Goal: Information Seeking & Learning: Find specific fact

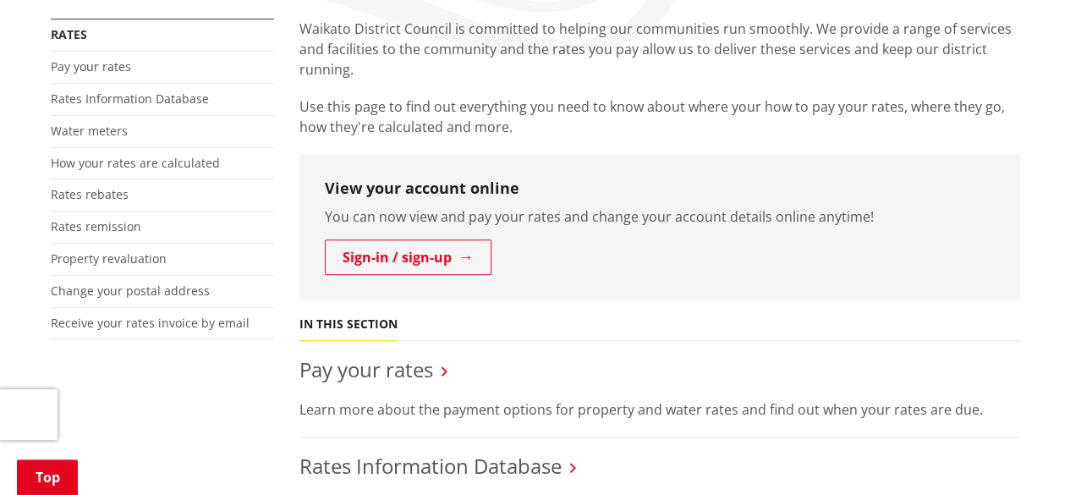
scroll to position [508, 0]
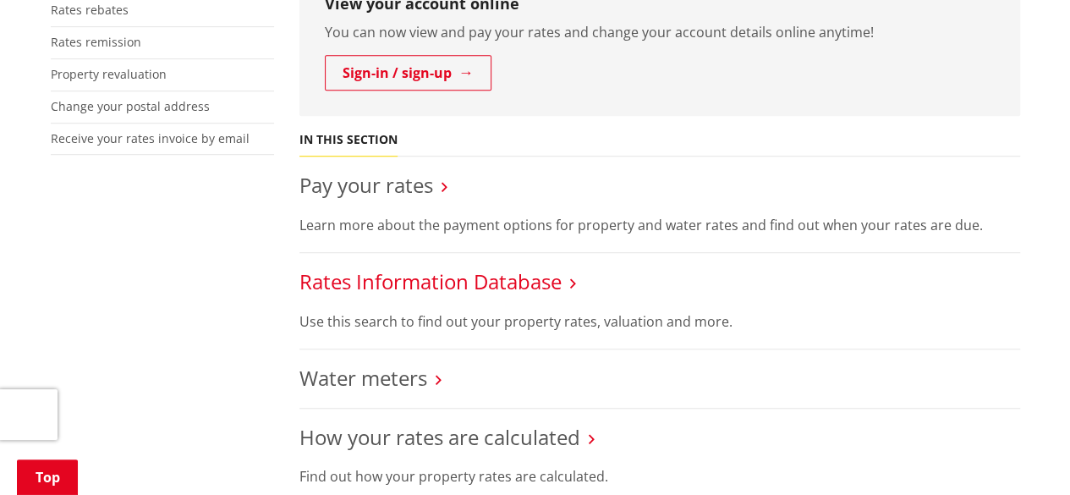
click at [483, 274] on link "Rates Information Database" at bounding box center [430, 281] width 262 height 28
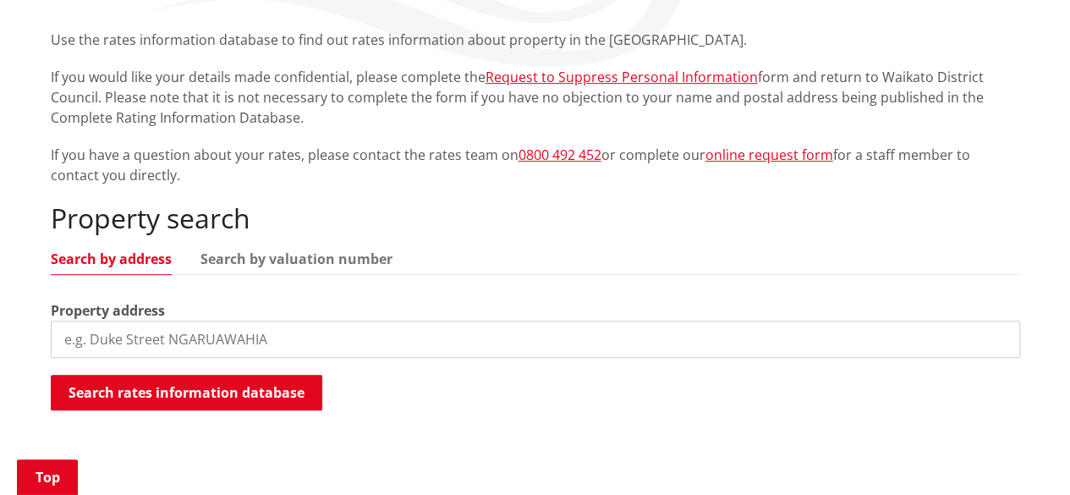
scroll to position [338, 0]
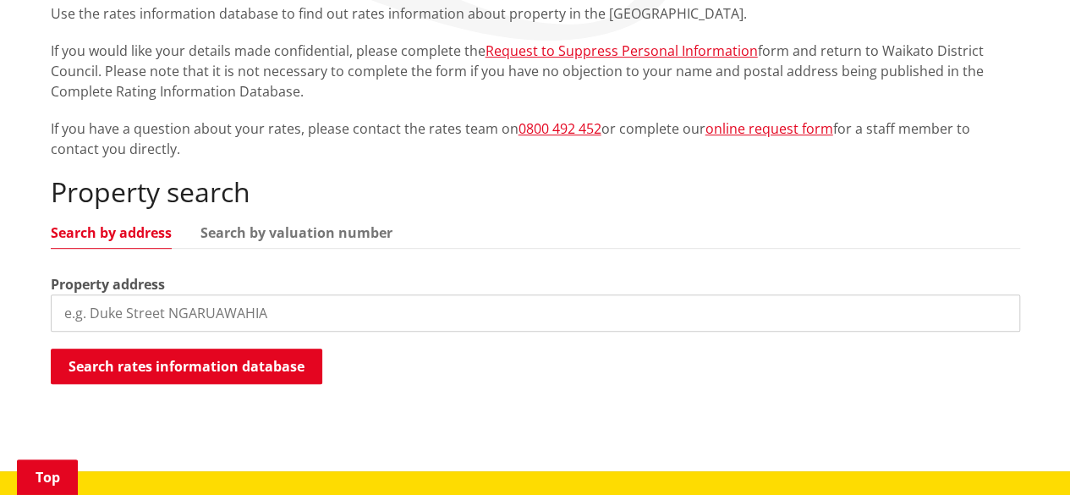
click at [387, 316] on input "search" at bounding box center [536, 312] width 970 height 37
paste input "4 Aria Court [GEOGRAPHIC_DATA] [GEOGRAPHIC_DATA]"
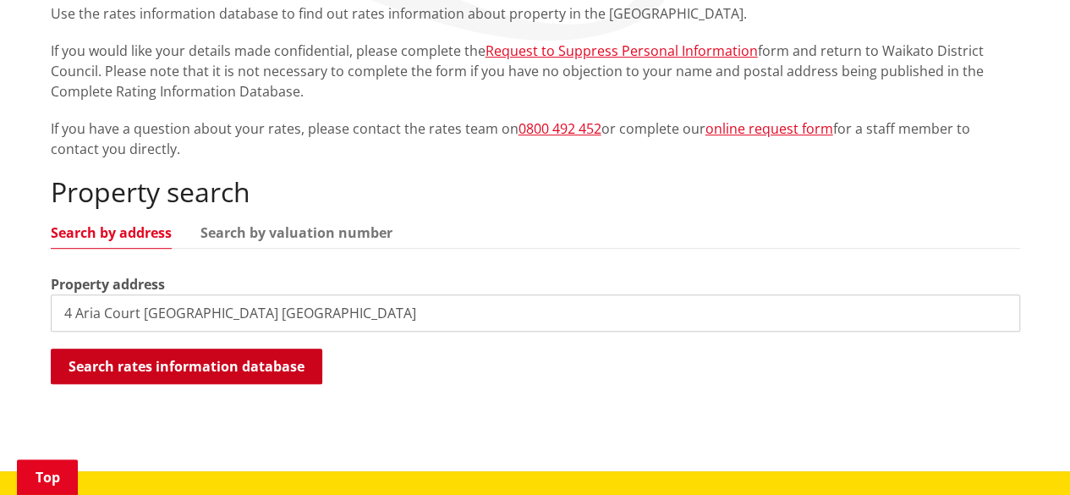
click at [296, 366] on button "Search rates information database" at bounding box center [187, 367] width 272 height 36
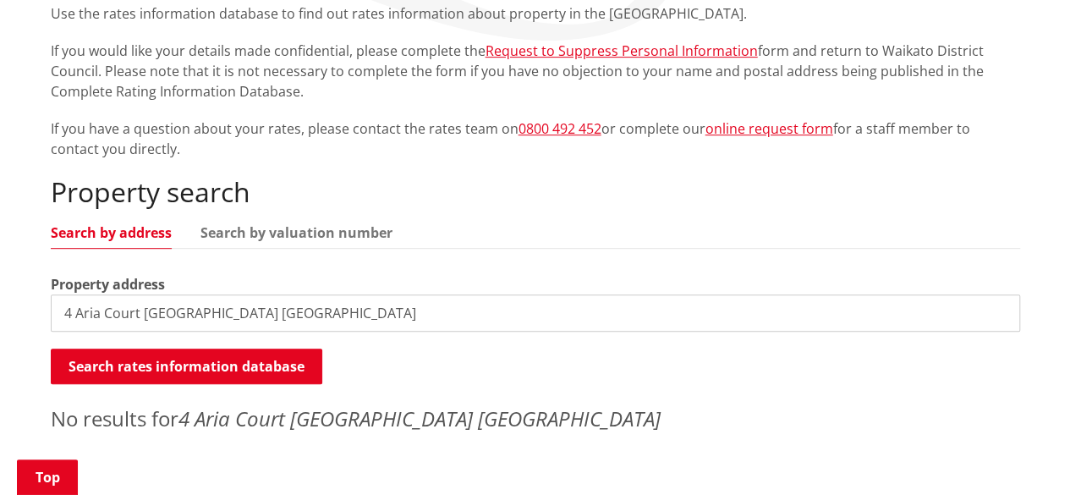
click at [367, 320] on input "4 Aria Court [GEOGRAPHIC_DATA] [GEOGRAPHIC_DATA]" at bounding box center [536, 312] width 970 height 37
click at [281, 310] on input "4 Aria Court [GEOGRAPHIC_DATA]" at bounding box center [536, 312] width 970 height 37
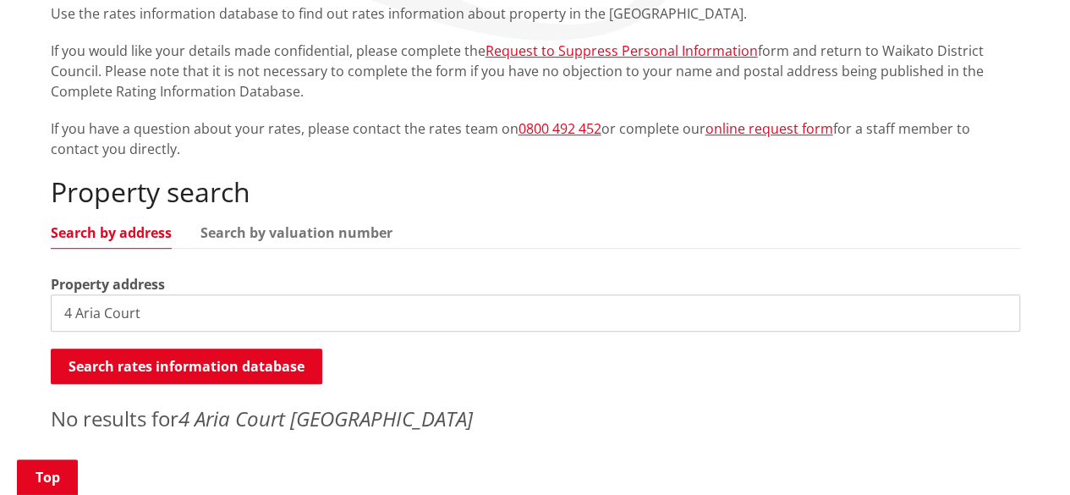
type input "4 Aria Court"
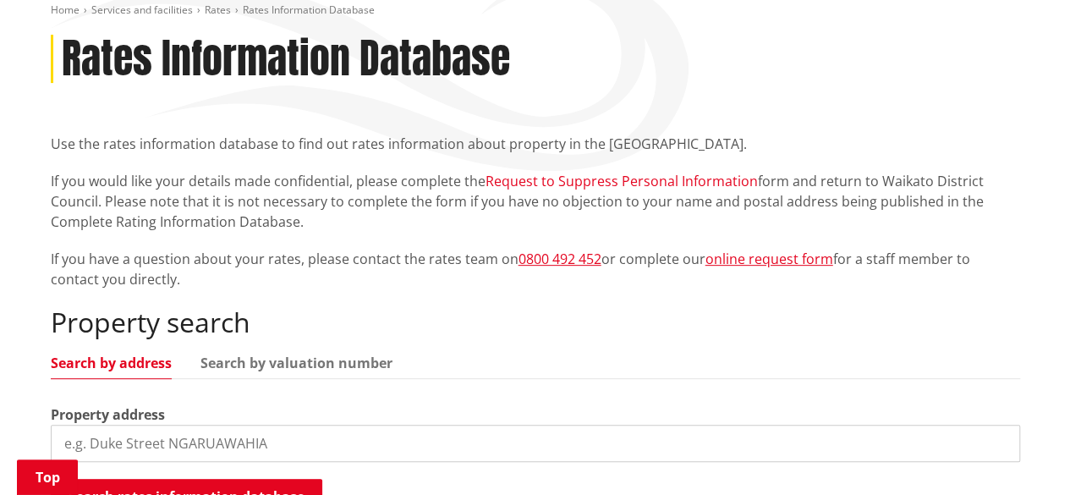
scroll to position [254, 0]
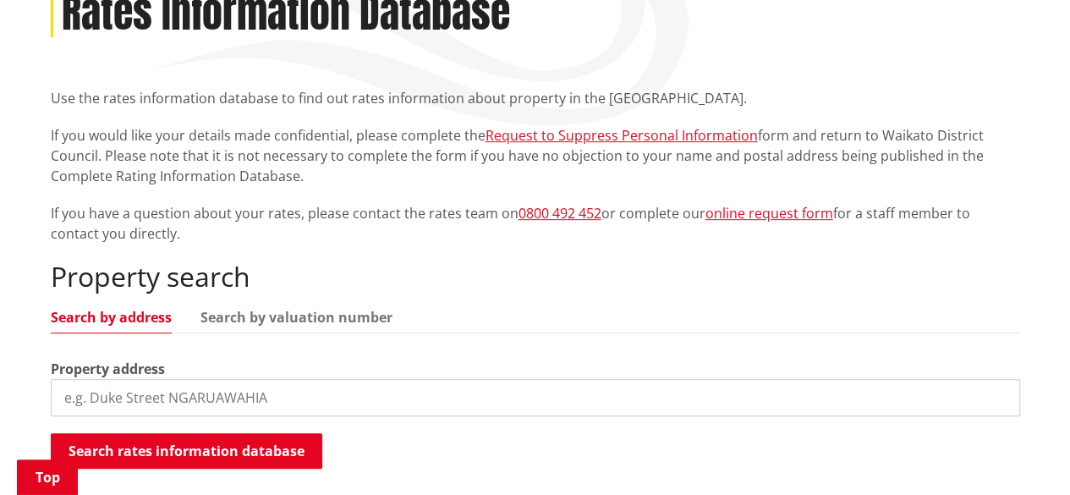
click at [236, 398] on input "search" at bounding box center [536, 397] width 970 height 37
paste input "4 Aria Court [GEOGRAPHIC_DATA] [GEOGRAPHIC_DATA]"
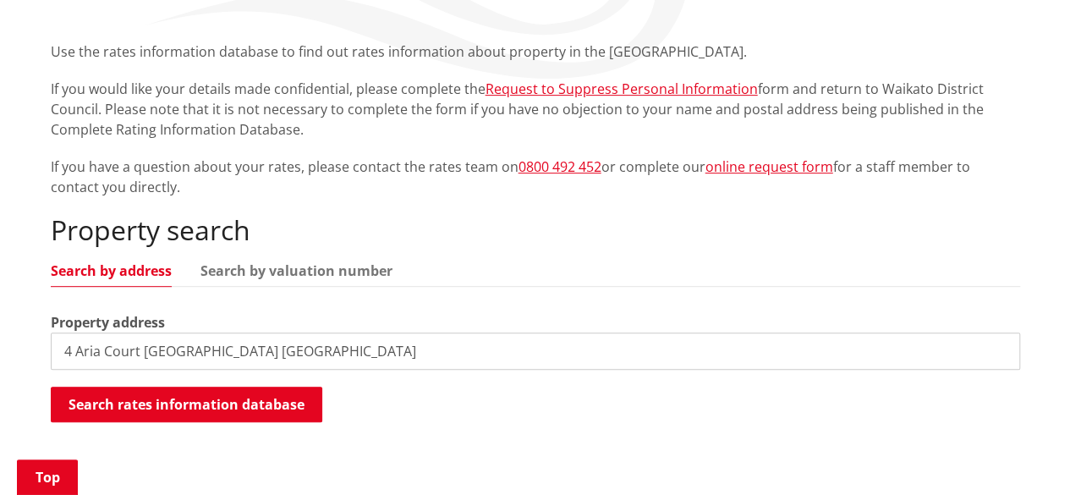
scroll to position [338, 0]
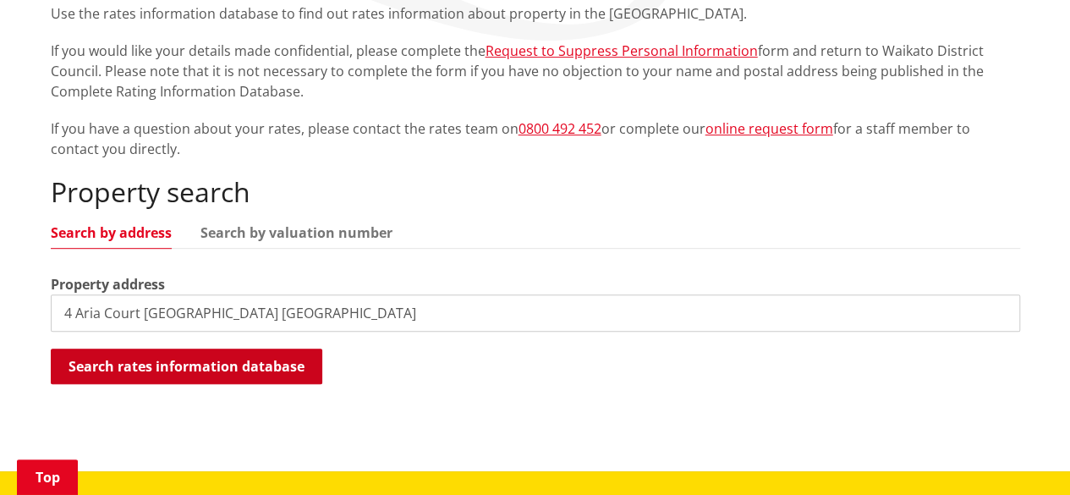
click at [304, 373] on button "Search rates information database" at bounding box center [187, 367] width 272 height 36
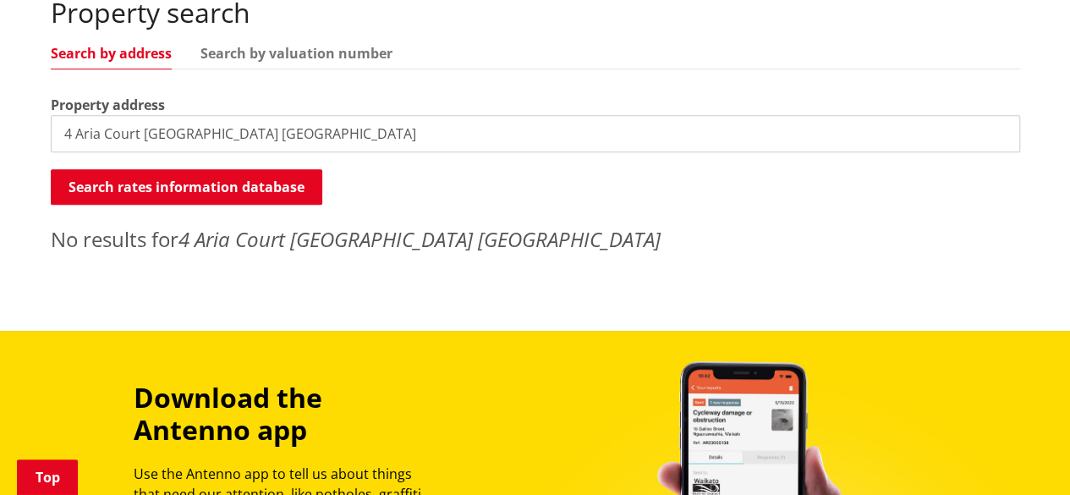
scroll to position [423, 0]
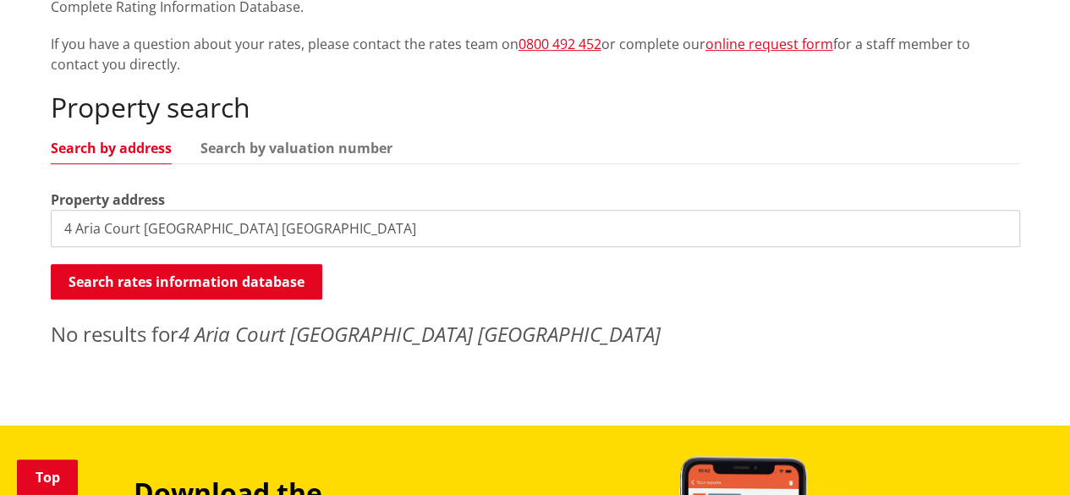
click at [338, 234] on input "4 Aria Court [GEOGRAPHIC_DATA] [GEOGRAPHIC_DATA]" at bounding box center [536, 228] width 970 height 37
type input "4 Aria Court"
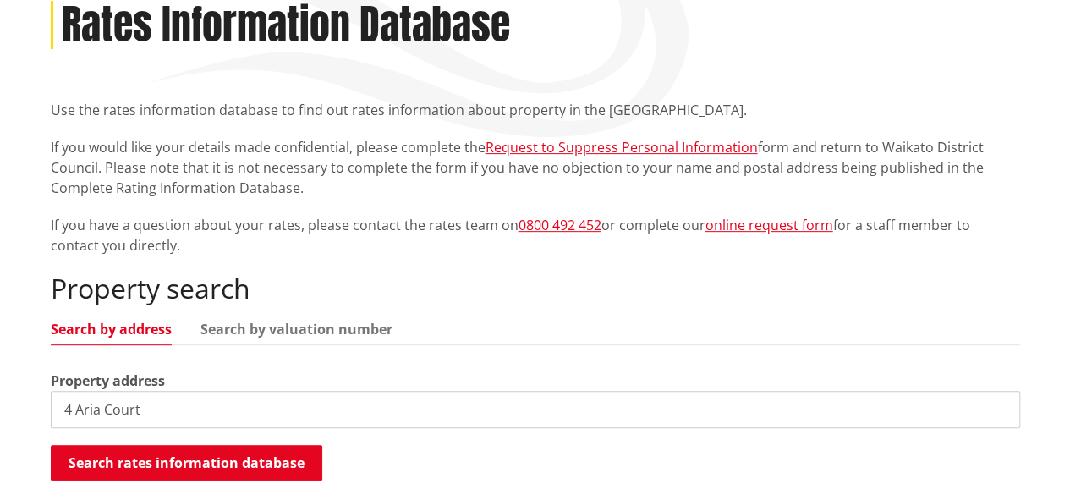
scroll to position [85, 0]
